Goal: Use online tool/utility: Utilize a website feature to perform a specific function

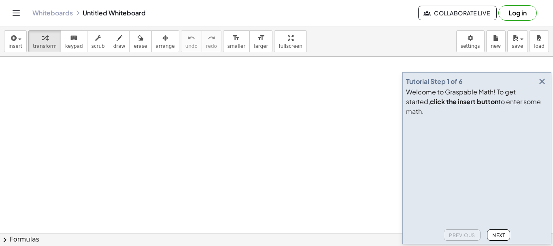
click at [540, 86] on icon "button" at bounding box center [542, 81] width 10 height 10
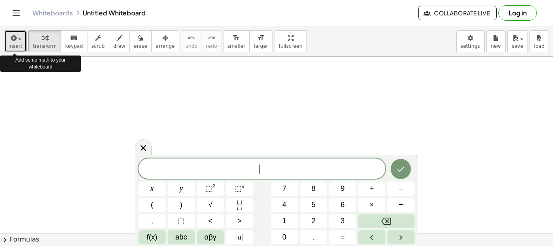
click at [15, 43] on span "insert" at bounding box center [15, 46] width 14 height 6
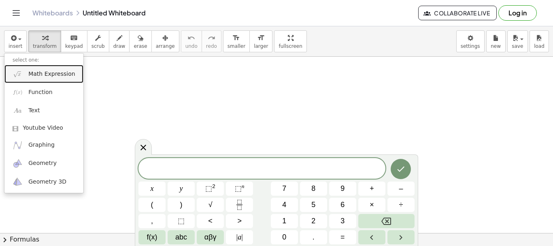
click at [45, 74] on span "Math Expression" at bounding box center [51, 74] width 47 height 8
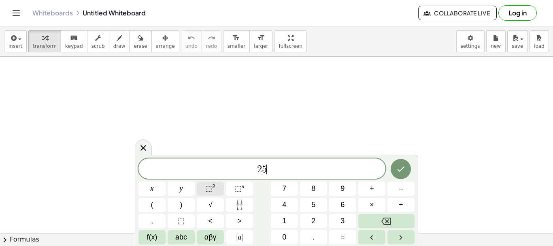
click at [213, 186] on sup "2" at bounding box center [213, 186] width 3 height 6
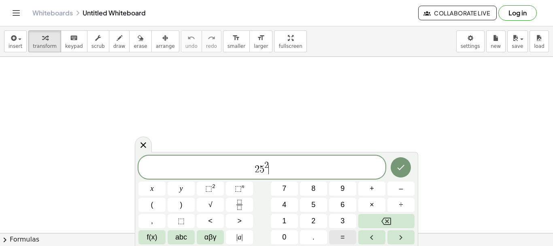
click at [339, 237] on button "=" at bounding box center [342, 237] width 27 height 14
click at [281, 189] on button "7" at bounding box center [284, 188] width 27 height 14
click at [211, 189] on span "⬚" at bounding box center [208, 188] width 7 height 8
click at [399, 203] on span "÷" at bounding box center [401, 204] width 4 height 11
click at [394, 218] on button "Backspace" at bounding box center [386, 221] width 56 height 14
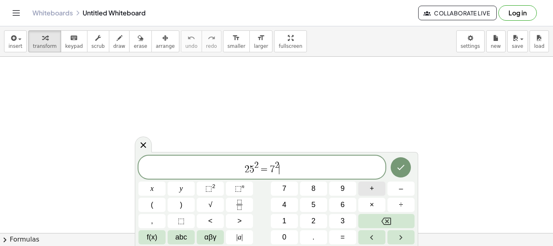
click at [372, 191] on span "+" at bounding box center [371, 188] width 4 height 11
click at [181, 236] on span "abc" at bounding box center [181, 236] width 12 height 11
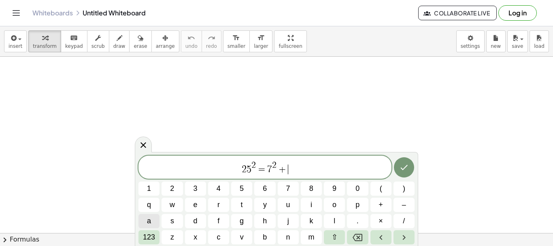
click at [153, 221] on button "a" at bounding box center [148, 221] width 21 height 14
click at [150, 233] on span "123" at bounding box center [149, 236] width 12 height 11
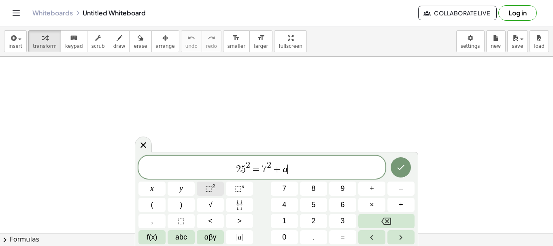
click at [215, 188] on span "⬚ 2" at bounding box center [210, 188] width 10 height 11
click at [400, 169] on icon "Done" at bounding box center [400, 167] width 7 height 5
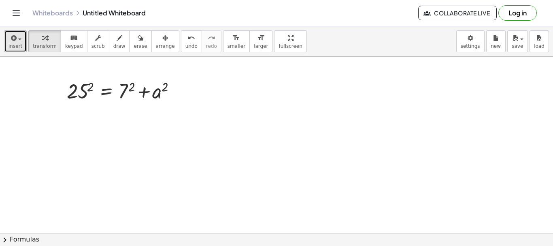
click at [23, 46] on button "insert" at bounding box center [15, 41] width 23 height 22
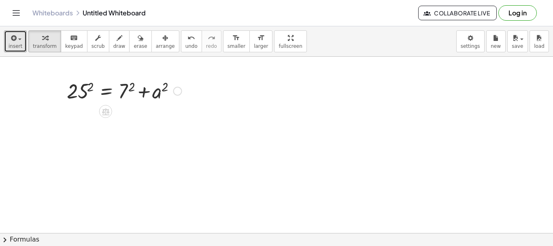
click at [126, 90] on div at bounding box center [124, 90] width 123 height 28
click at [89, 91] on div at bounding box center [126, 90] width 127 height 28
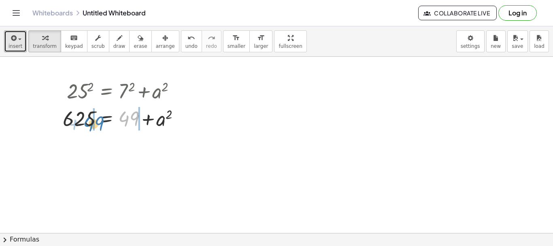
drag, startPoint x: 127, startPoint y: 119, endPoint x: 93, endPoint y: 124, distance: 35.1
click at [93, 124] on div at bounding box center [124, 118] width 131 height 28
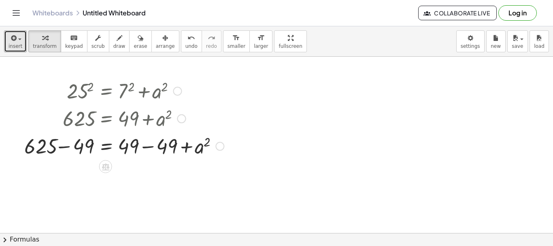
click at [146, 146] on div at bounding box center [124, 145] width 208 height 28
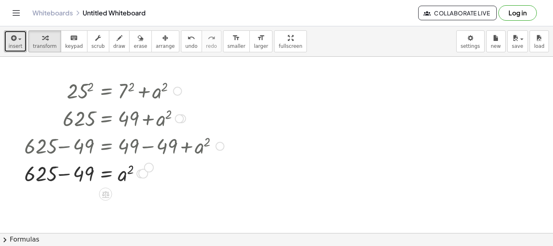
drag, startPoint x: 140, startPoint y: 176, endPoint x: 149, endPoint y: 169, distance: 11.2
click at [106, 174] on div "= a 2 625 + − 49" at bounding box center [106, 174] width 0 height 0
click at [117, 169] on div at bounding box center [124, 173] width 208 height 28
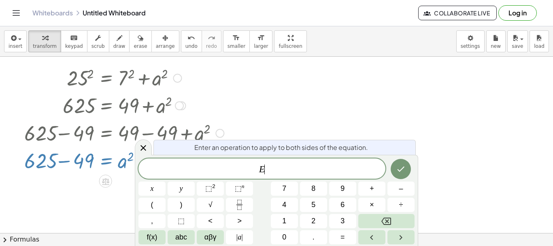
drag, startPoint x: 105, startPoint y: 173, endPoint x: 111, endPoint y: 175, distance: 6.8
click at [106, 161] on div "= a 2 625 + − 49" at bounding box center [106, 161] width 0 height 0
click at [242, 82] on div at bounding box center [276, 245] width 553 height 405
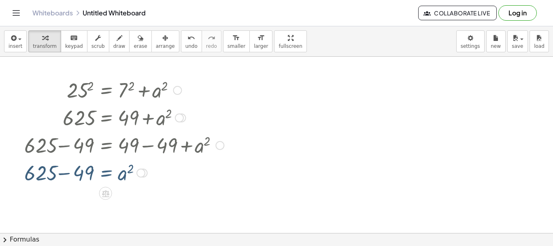
scroll to position [0, 0]
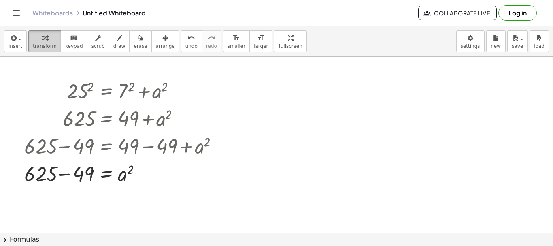
click at [43, 45] on span "transform" at bounding box center [45, 46] width 24 height 6
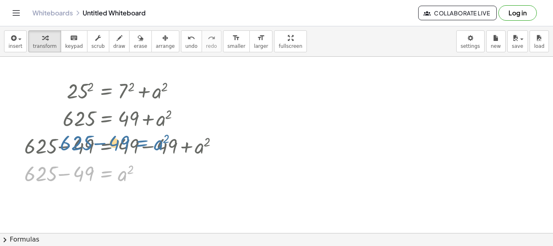
drag, startPoint x: 122, startPoint y: 163, endPoint x: 153, endPoint y: 164, distance: 31.2
click at [153, 164] on div at bounding box center [124, 173] width 208 height 28
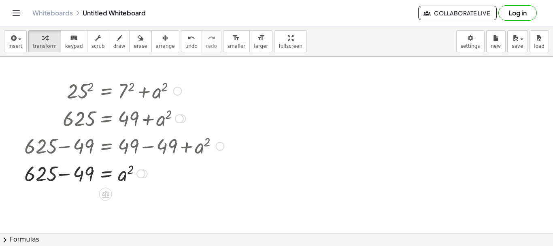
drag, startPoint x: 205, startPoint y: 144, endPoint x: 167, endPoint y: 136, distance: 38.0
click at [106, 91] on div "25 2 = + 7 2 + a 2 25 2 = + 49 + a 2 625 = + 49 + a 2 + 625 − 49 = + 49 − 49 + …" at bounding box center [106, 91] width 0 height 0
click at [79, 172] on div at bounding box center [124, 173] width 208 height 28
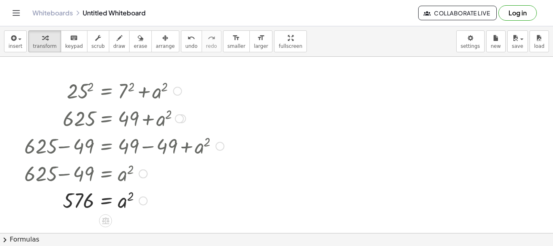
click at [69, 204] on div at bounding box center [124, 199] width 208 height 27
drag, startPoint x: 106, startPoint y: 201, endPoint x: 121, endPoint y: 198, distance: 15.6
click at [106, 201] on div at bounding box center [124, 199] width 208 height 27
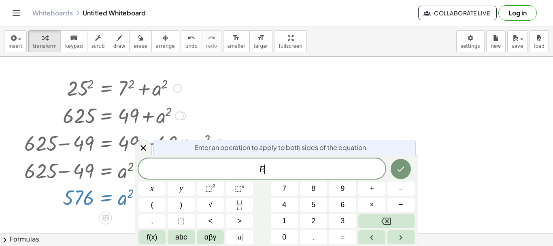
click at [123, 198] on div at bounding box center [124, 197] width 208 height 27
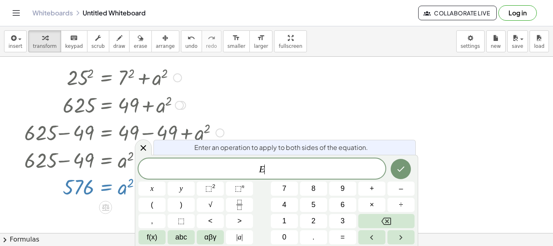
scroll to position [14, 0]
drag, startPoint x: 261, startPoint y: 102, endPoint x: 257, endPoint y: 103, distance: 4.1
click at [257, 103] on div at bounding box center [276, 245] width 553 height 405
click at [260, 171] on var "E" at bounding box center [262, 168] width 6 height 11
click at [217, 206] on button "√" at bounding box center [210, 204] width 27 height 14
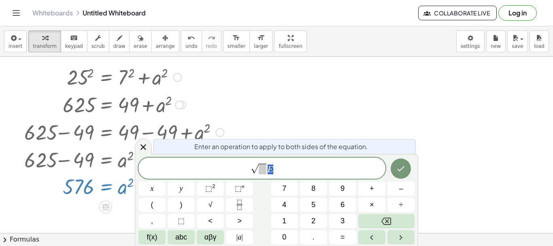
drag, startPoint x: 274, startPoint y: 171, endPoint x: 269, endPoint y: 171, distance: 5.3
click at [269, 171] on span "√ E" at bounding box center [261, 168] width 247 height 13
click at [265, 170] on span at bounding box center [265, 168] width 8 height 11
click at [397, 165] on icon "Done" at bounding box center [401, 168] width 10 height 10
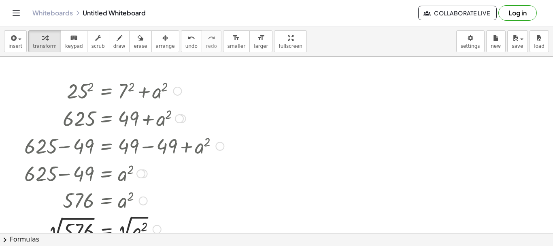
scroll to position [108, 0]
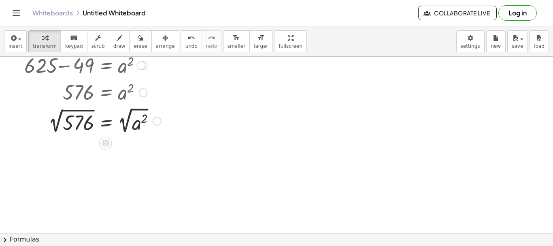
drag, startPoint x: 144, startPoint y: 121, endPoint x: 95, endPoint y: 121, distance: 48.9
click at [136, 121] on div at bounding box center [124, 120] width 208 height 30
click at [82, 121] on div at bounding box center [124, 120] width 208 height 30
click at [126, 120] on div at bounding box center [124, 120] width 208 height 30
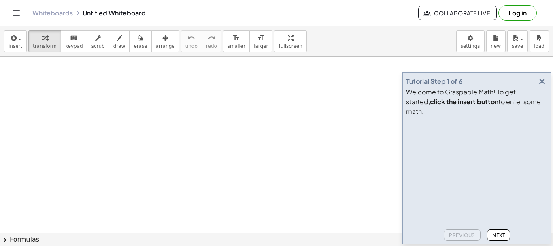
click at [541, 86] on icon "button" at bounding box center [542, 81] width 10 height 10
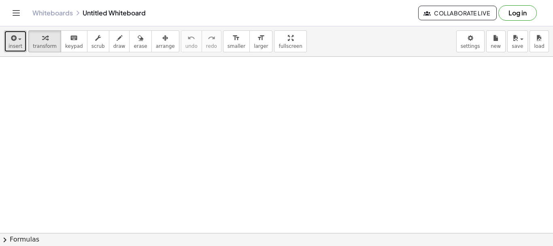
click at [17, 42] on div "button" at bounding box center [15, 38] width 14 height 10
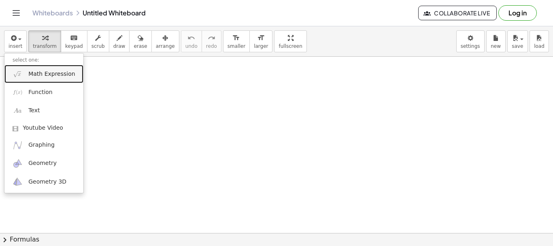
click at [51, 71] on span "Math Expression" at bounding box center [51, 74] width 47 height 8
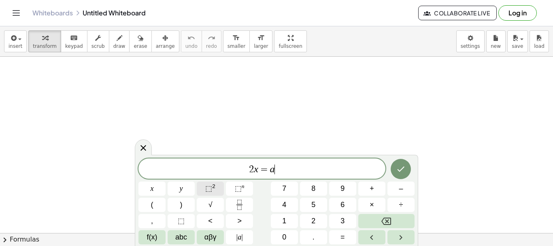
click at [206, 191] on span "⬚" at bounding box center [208, 188] width 7 height 8
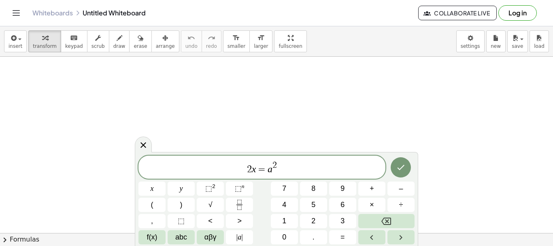
click at [272, 170] on span "2 x = a 2 ​" at bounding box center [261, 167] width 247 height 15
click at [403, 161] on button "Done" at bounding box center [400, 167] width 20 height 20
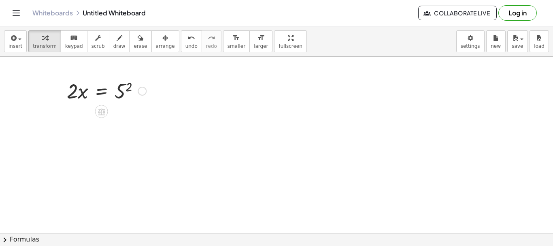
click at [118, 98] on div at bounding box center [106, 90] width 87 height 28
click at [102, 91] on div "· 2 · x = 5 2 25 · 2 · x = 5 2" at bounding box center [102, 91] width 0 height 0
drag, startPoint x: 127, startPoint y: 116, endPoint x: 77, endPoint y: 116, distance: 49.8
click at [77, 116] on div at bounding box center [109, 118] width 92 height 28
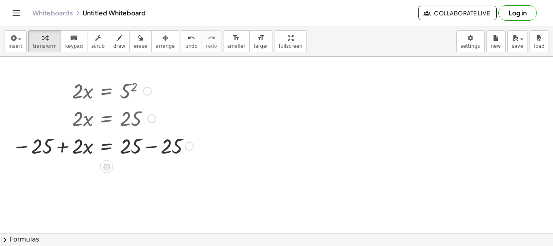
drag, startPoint x: 173, startPoint y: 146, endPoint x: 146, endPoint y: 145, distance: 27.1
click at [162, 145] on div at bounding box center [102, 145] width 189 height 28
click at [62, 144] on div at bounding box center [102, 145] width 189 height 28
click at [63, 145] on div at bounding box center [102, 145] width 189 height 28
click at [131, 150] on div at bounding box center [102, 145] width 189 height 28
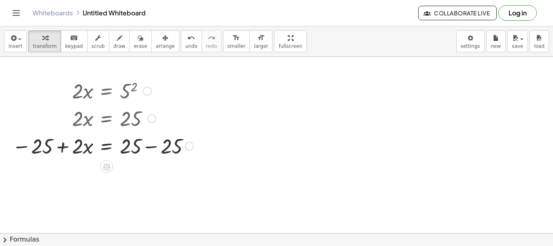
click at [152, 145] on div at bounding box center [102, 145] width 189 height 28
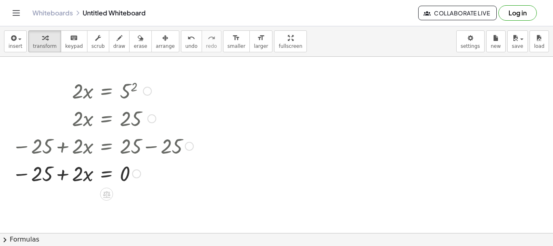
click at [65, 174] on div at bounding box center [102, 173] width 189 height 28
click at [65, 173] on div at bounding box center [102, 173] width 189 height 28
click at [62, 176] on div at bounding box center [102, 173] width 189 height 28
click at [88, 174] on div at bounding box center [102, 173] width 189 height 28
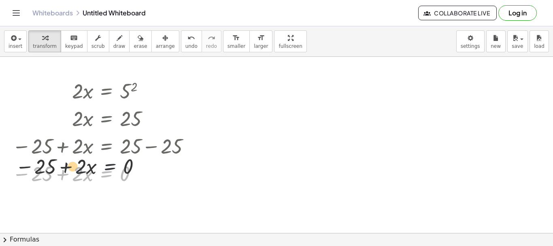
drag, startPoint x: 119, startPoint y: 175, endPoint x: 123, endPoint y: 167, distance: 8.7
click at [123, 167] on div at bounding box center [102, 173] width 189 height 28
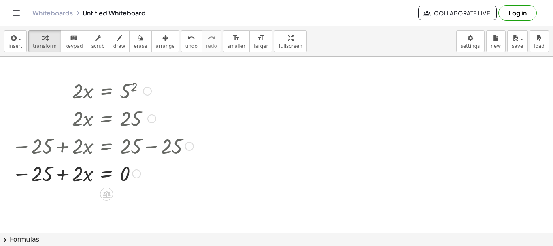
drag, startPoint x: 113, startPoint y: 173, endPoint x: 87, endPoint y: 174, distance: 26.3
click at [87, 174] on div at bounding box center [102, 173] width 189 height 28
click at [187, 40] on icon "undo" at bounding box center [191, 38] width 8 height 10
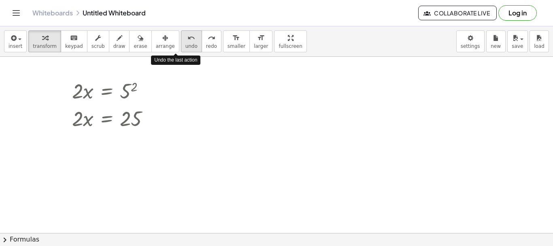
click at [187, 40] on icon "undo" at bounding box center [191, 38] width 8 height 10
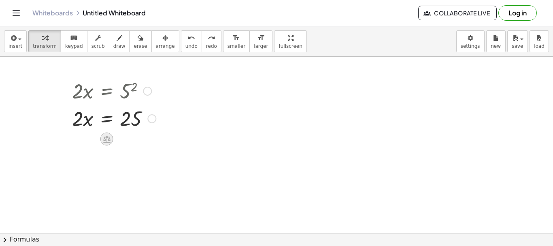
click at [109, 140] on icon at bounding box center [106, 139] width 7 height 7
click at [123, 142] on span "÷" at bounding box center [123, 139] width 4 height 12
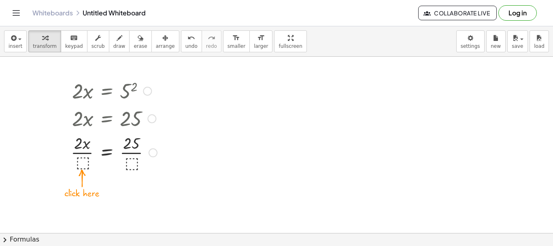
click at [83, 162] on div at bounding box center [114, 151] width 94 height 40
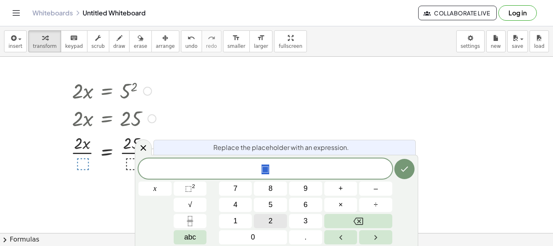
click at [265, 219] on button "2" at bounding box center [270, 221] width 33 height 14
click at [406, 169] on icon "Done" at bounding box center [404, 169] width 10 height 10
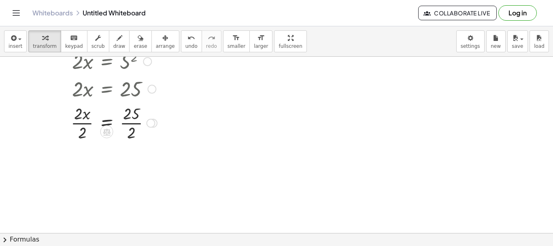
scroll to position [54, 0]
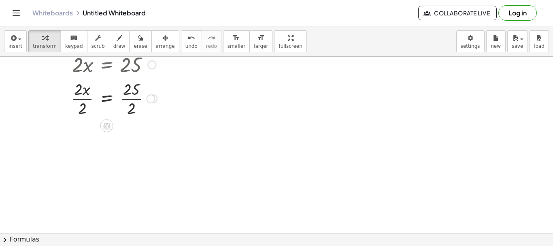
click at [136, 104] on div at bounding box center [114, 98] width 94 height 40
click at [83, 99] on div at bounding box center [114, 98] width 94 height 40
click at [131, 99] on div at bounding box center [114, 98] width 94 height 40
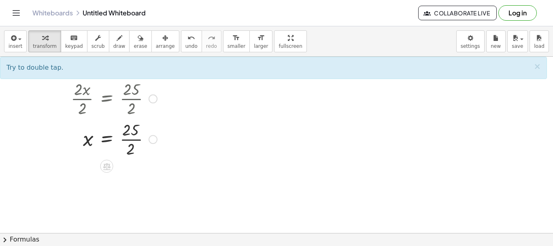
click at [134, 136] on div at bounding box center [114, 138] width 94 height 40
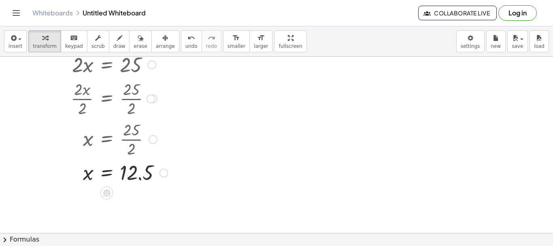
click at [112, 192] on div at bounding box center [106, 192] width 13 height 13
